Goal: Find specific page/section: Find specific page/section

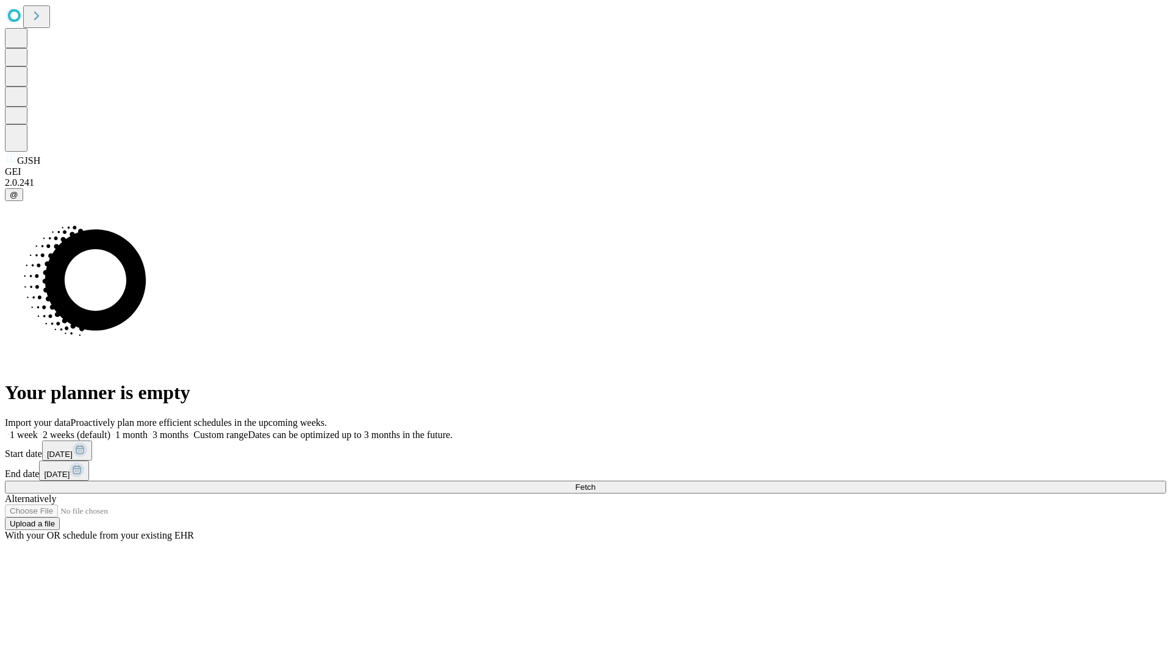
click at [595, 483] on span "Fetch" at bounding box center [585, 487] width 20 height 9
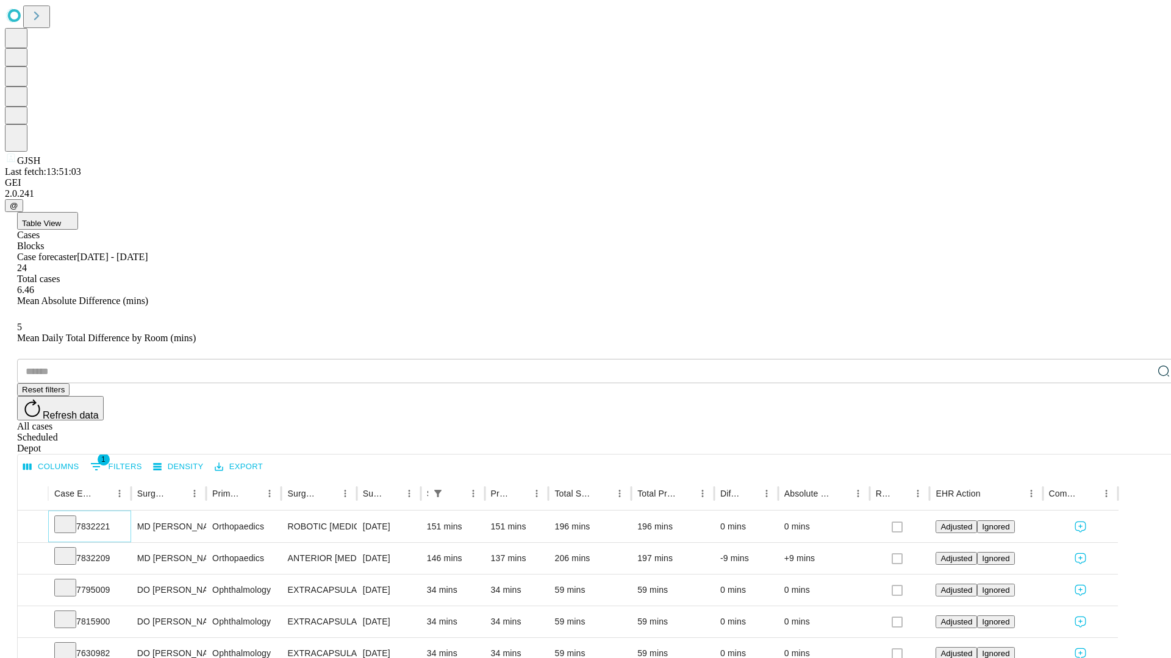
click at [71, 518] on icon at bounding box center [65, 524] width 12 height 12
